Goal: Task Accomplishment & Management: Use online tool/utility

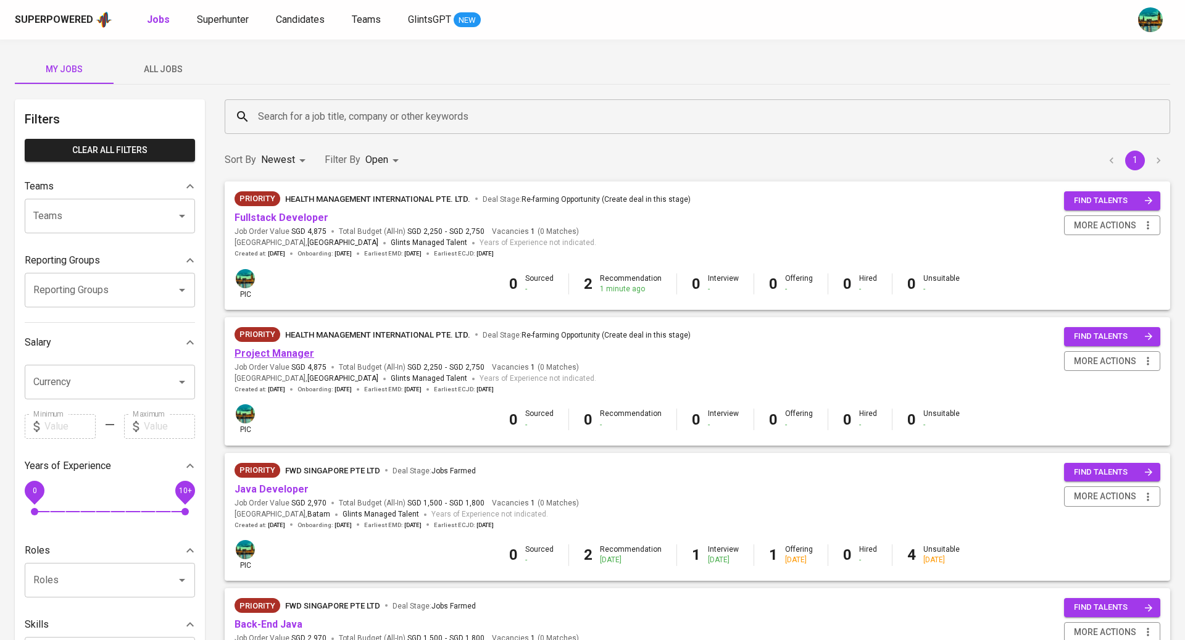
click at [306, 353] on link "Project Manager" at bounding box center [275, 354] width 80 height 12
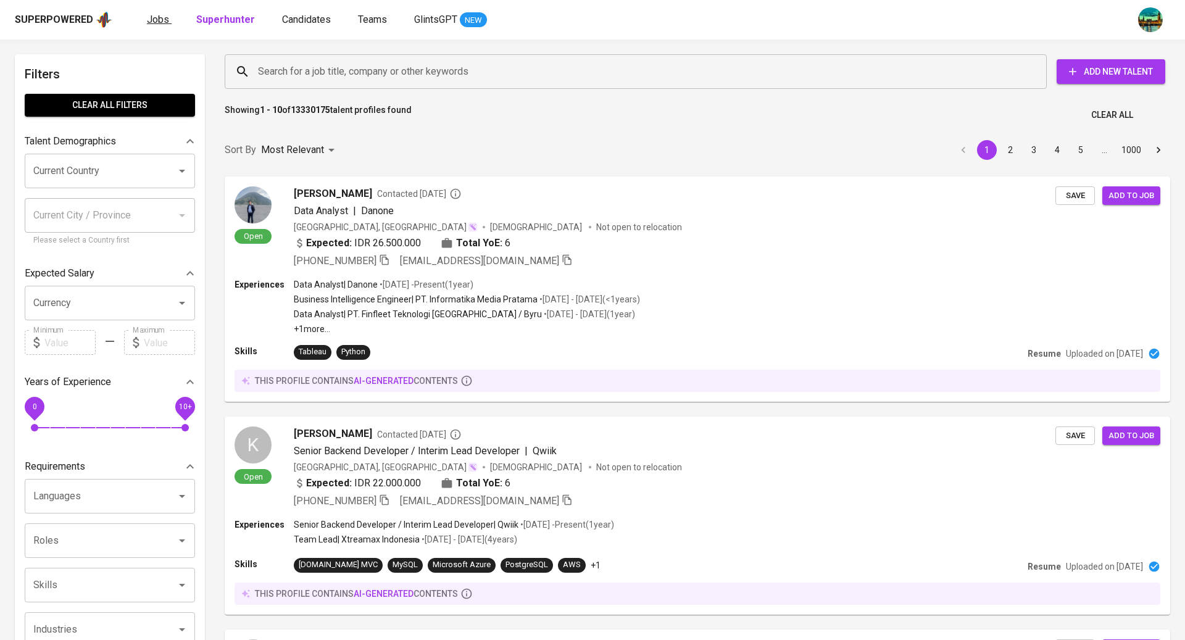
click at [148, 17] on span "Jobs" at bounding box center [158, 20] width 22 height 12
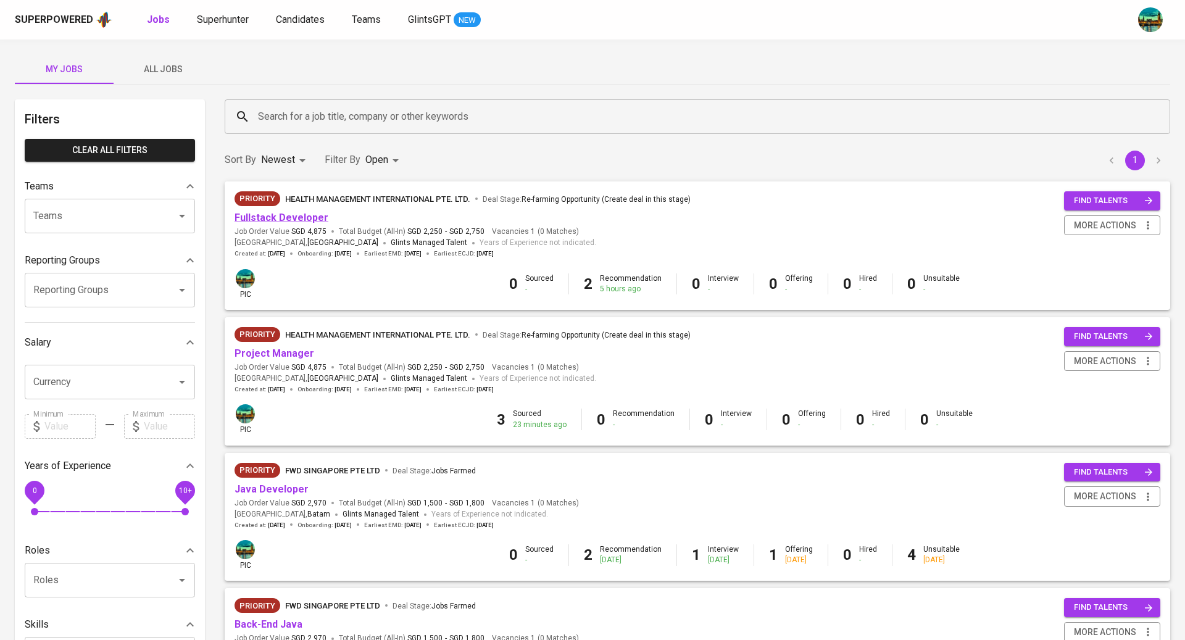
click at [296, 218] on link "Fullstack Developer" at bounding box center [282, 218] width 94 height 12
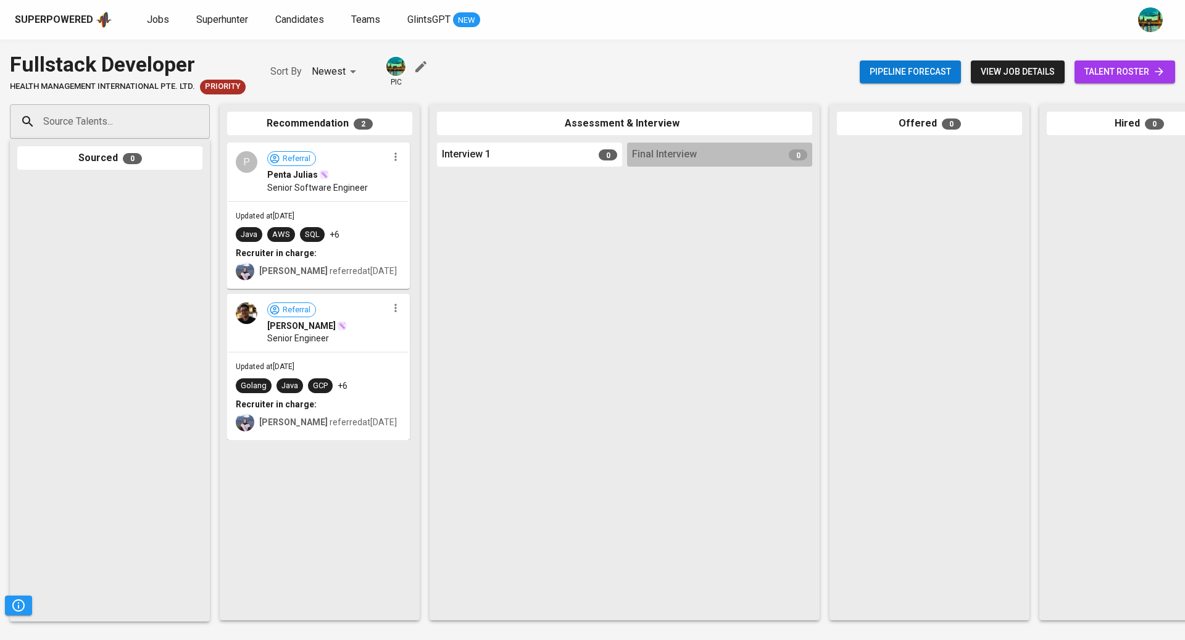
click at [137, 121] on input "Source Talents..." at bounding box center [105, 121] width 130 height 23
paste input "[DOMAIN_NAME][EMAIL_ADDRESS][DOMAIN_NAME]"
type input "[DOMAIN_NAME][EMAIL_ADDRESS][DOMAIN_NAME]"
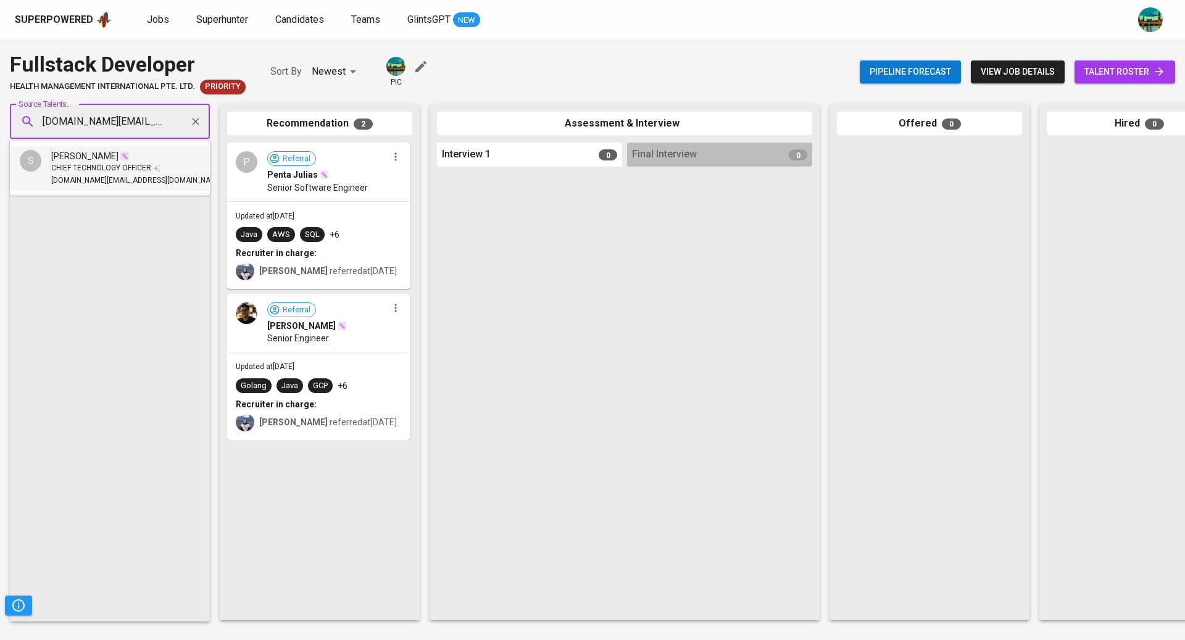
click at [127, 172] on span "CHIEF TECHNOLOGY OFFICER" at bounding box center [101, 168] width 100 height 12
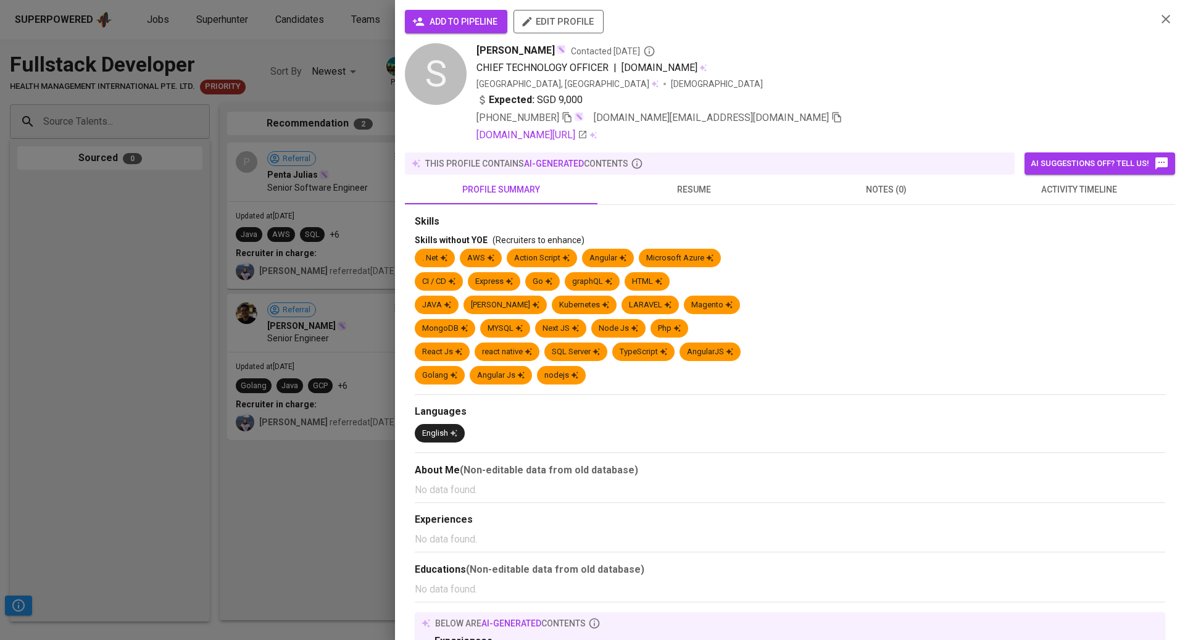
click at [1048, 202] on button "activity timeline" at bounding box center [1079, 190] width 193 height 30
